Goal: Obtain resource: Obtain resource

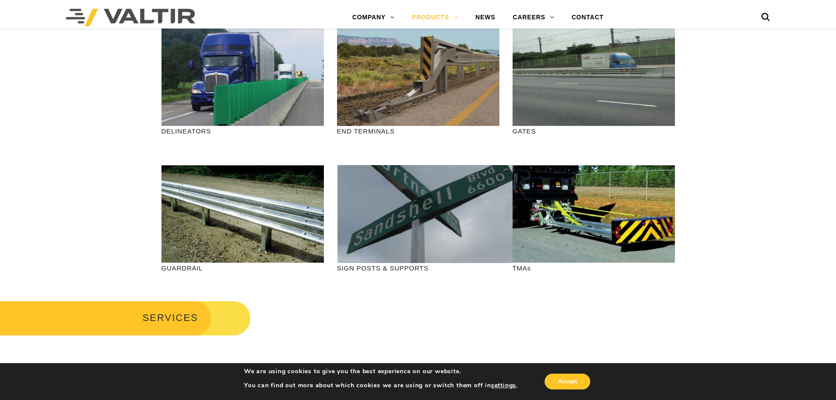
scroll to position [219, 0]
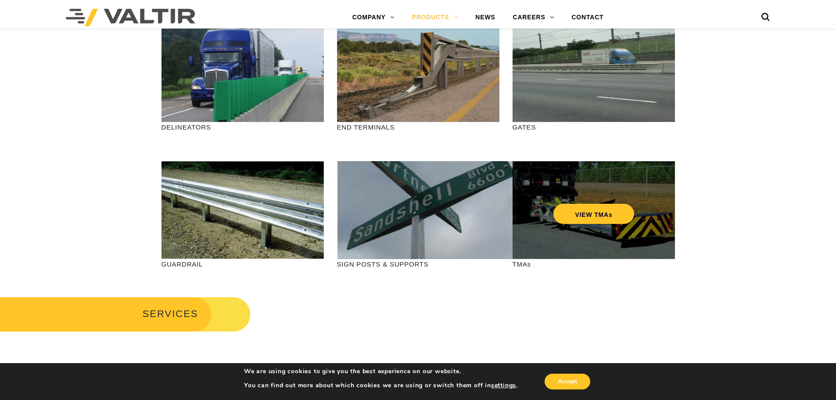
click at [570, 224] on div "VIEW TMAs" at bounding box center [593, 210] width 162 height 98
click at [580, 214] on link "VIEW TMAs" at bounding box center [593, 214] width 81 height 20
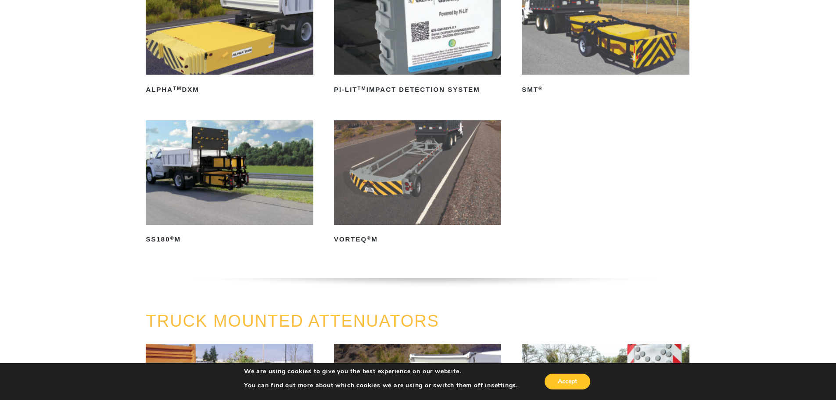
scroll to position [175, 0]
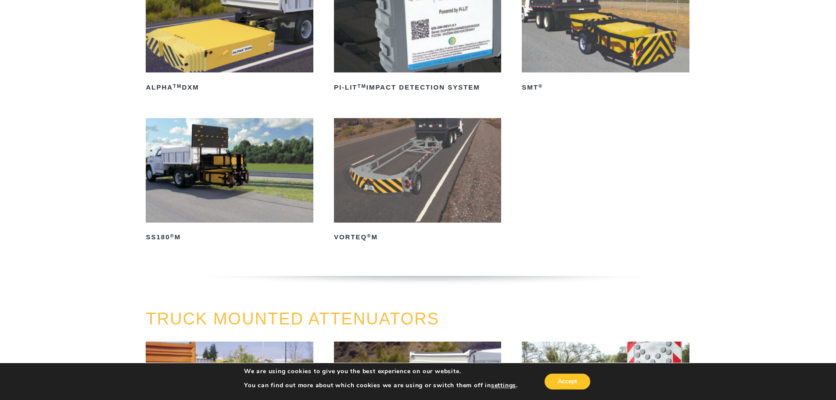
click at [214, 177] on img at bounding box center [229, 170] width 167 height 104
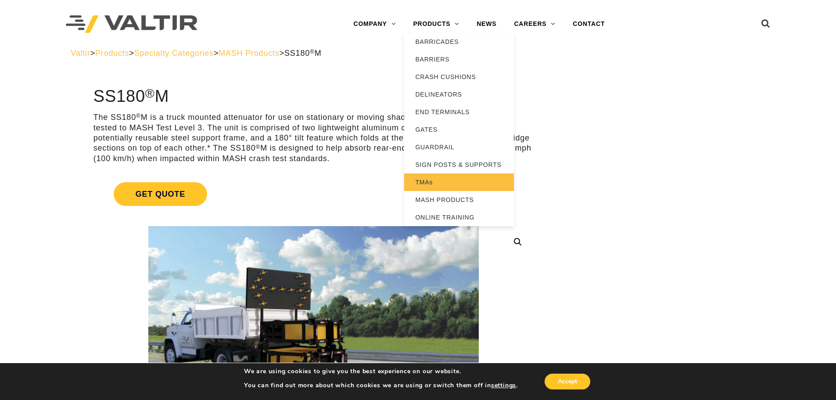
click at [429, 183] on link "TMAs" at bounding box center [459, 182] width 110 height 18
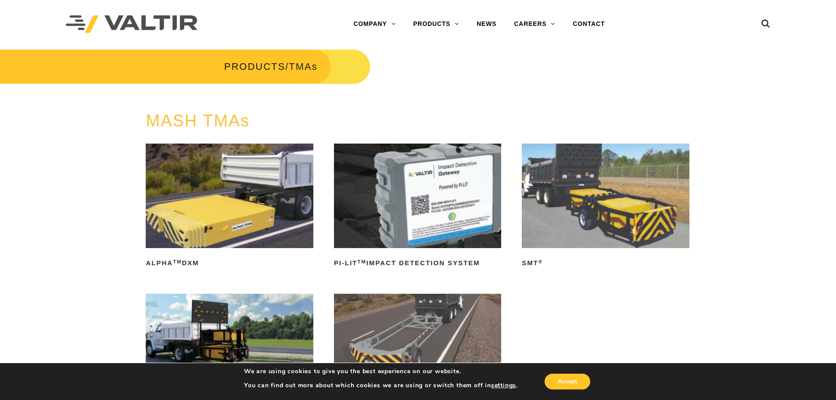
click at [588, 223] on img at bounding box center [605, 195] width 167 height 104
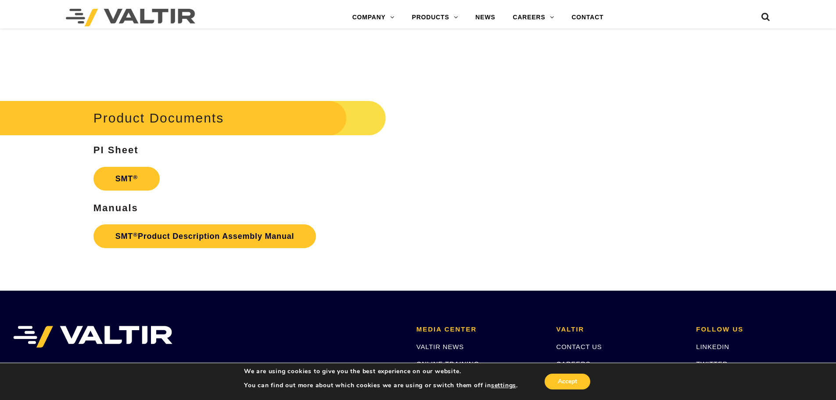
scroll to position [2413, 0]
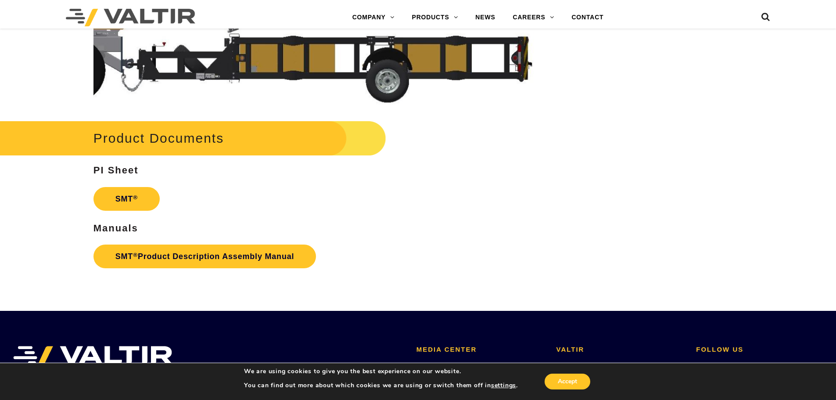
click at [451, 124] on div "Product Documents PI Sheet SMT ® Manuals SMT ® Product Description Assembly Man…" at bounding box center [313, 195] width 440 height 154
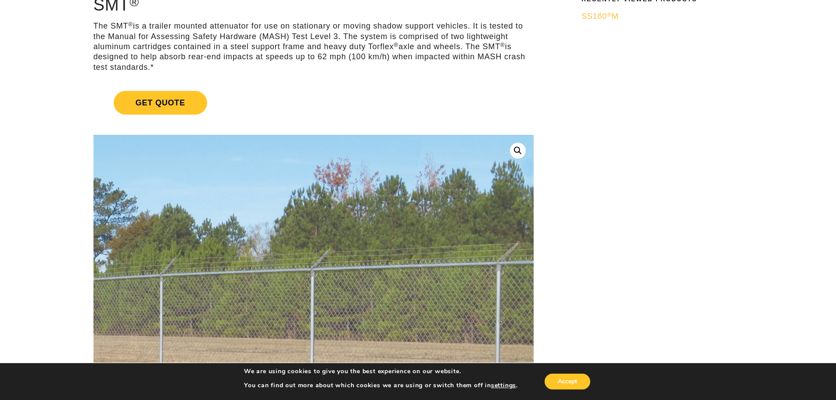
scroll to position [0, 0]
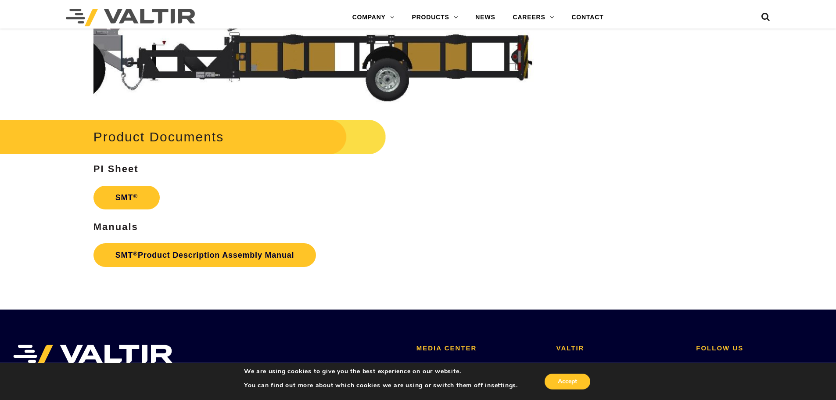
scroll to position [2455, 0]
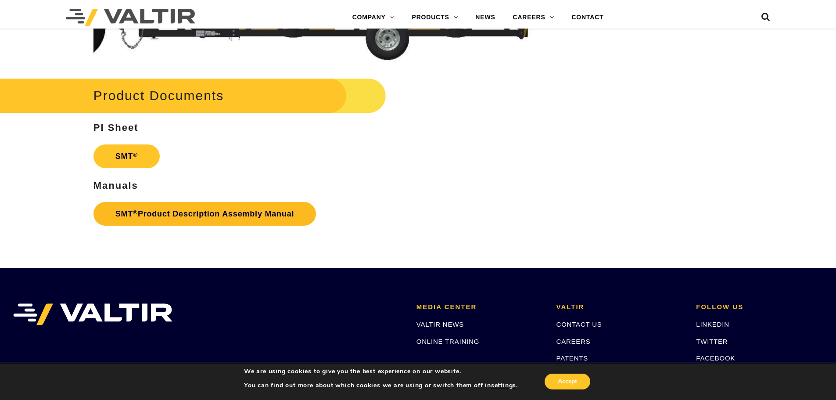
click at [165, 214] on link "SMT ® Product Description Assembly Manual" at bounding box center [204, 214] width 223 height 24
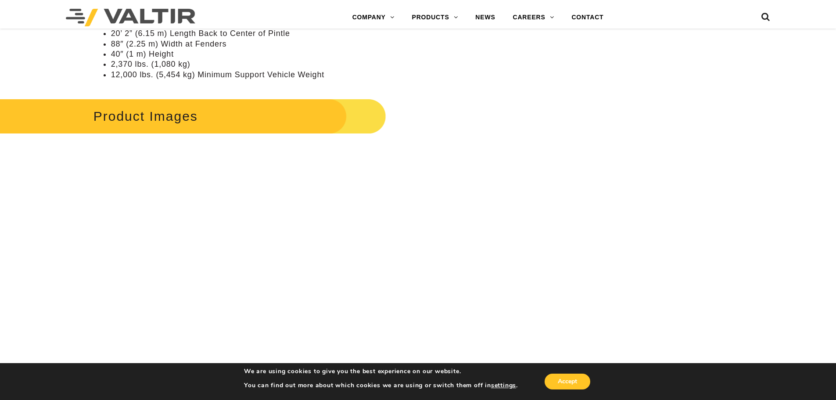
scroll to position [1094, 0]
